Goal: Find specific page/section: Find specific page/section

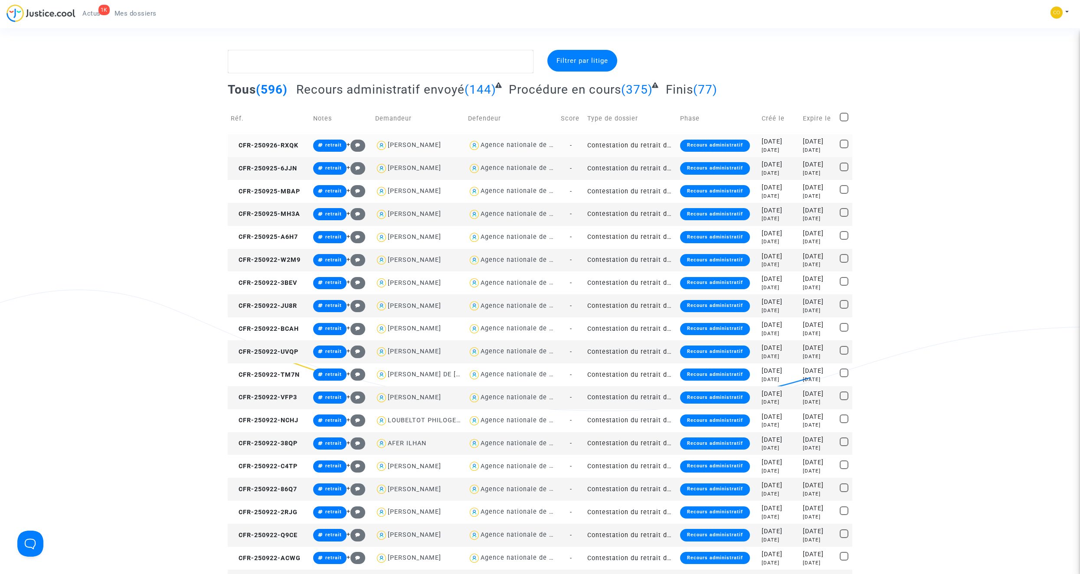
click at [632, 145] on td "Contestation du retrait de [PERSON_NAME] par l'ANAH (mandataire)" at bounding box center [630, 145] width 93 height 23
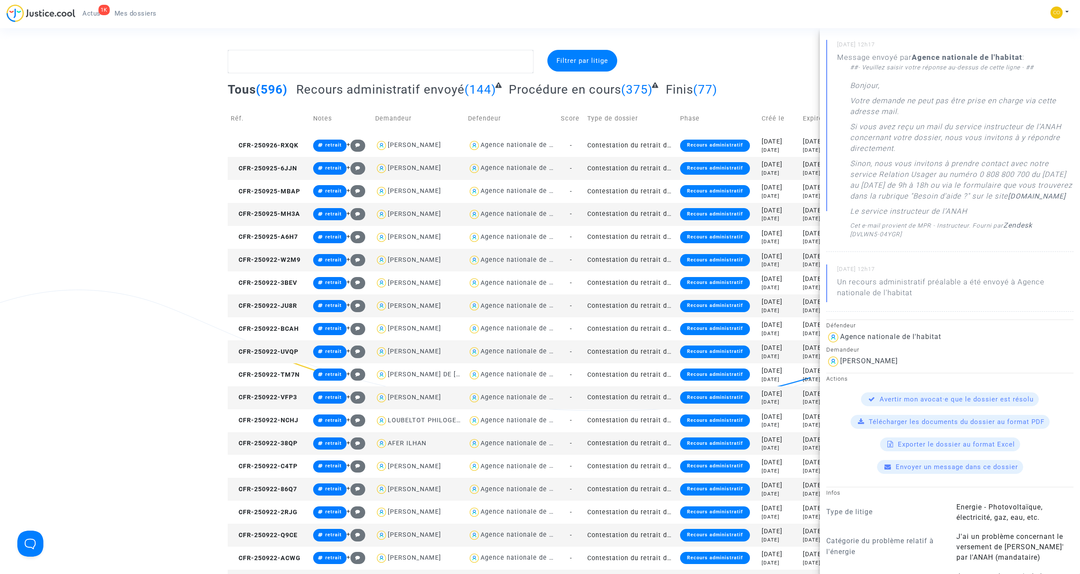
scroll to position [87, 0]
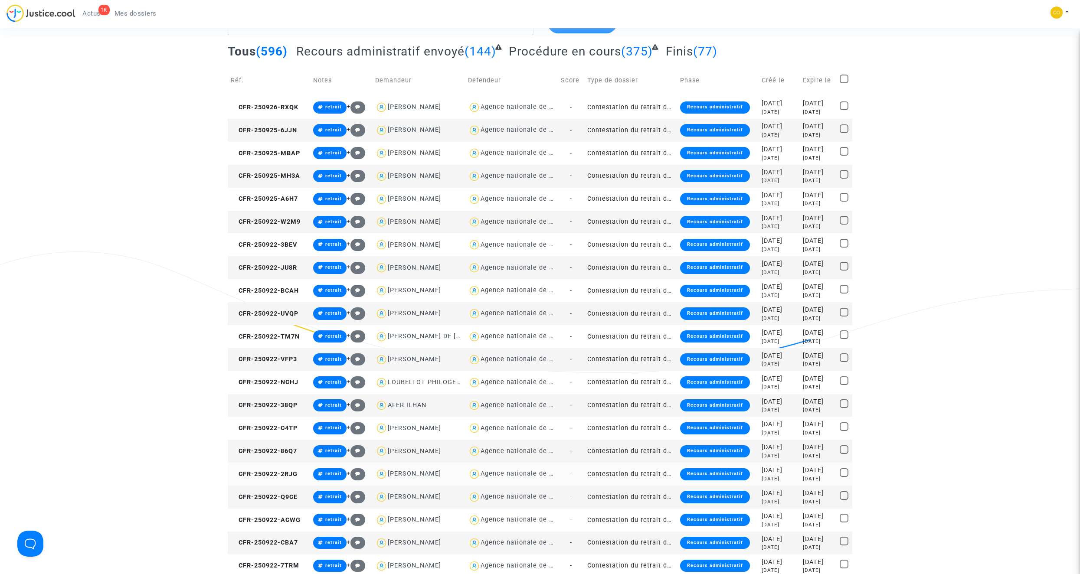
scroll to position [0, 0]
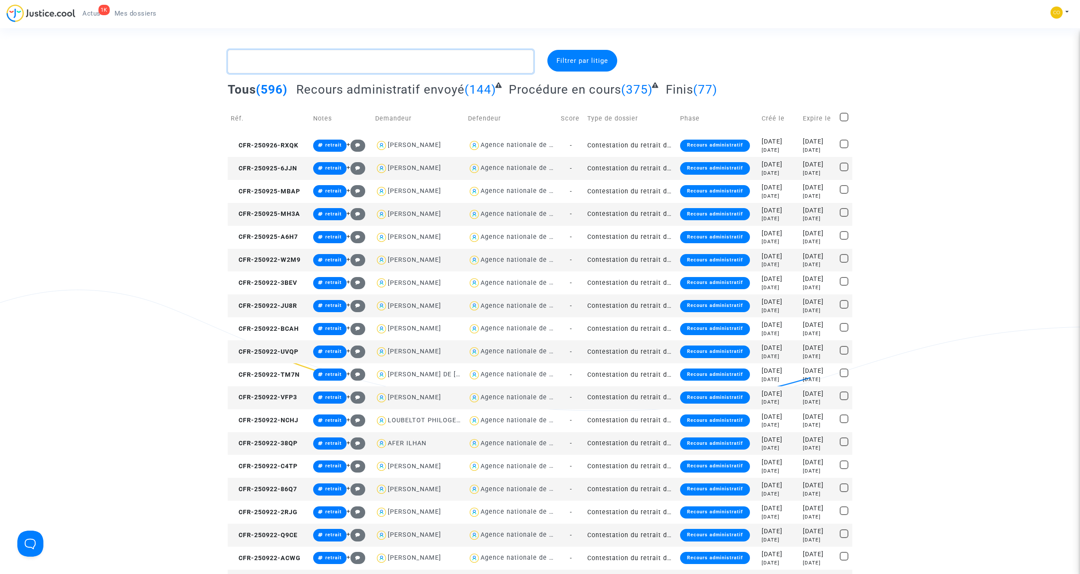
click at [329, 65] on textarea at bounding box center [381, 61] width 306 height 23
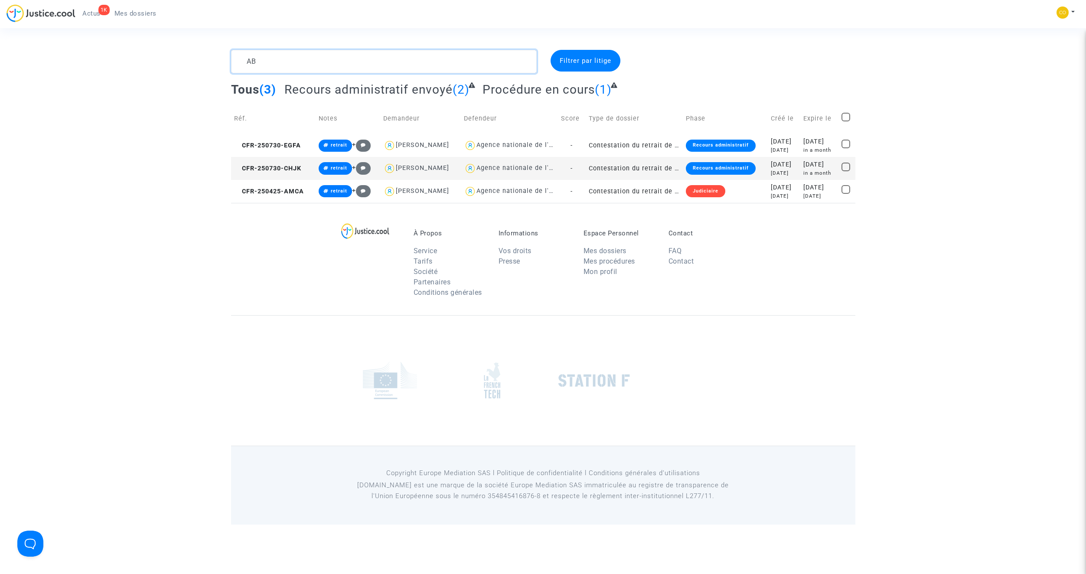
type textarea "A"
